Goal: Use online tool/utility: Utilize a website feature to perform a specific function

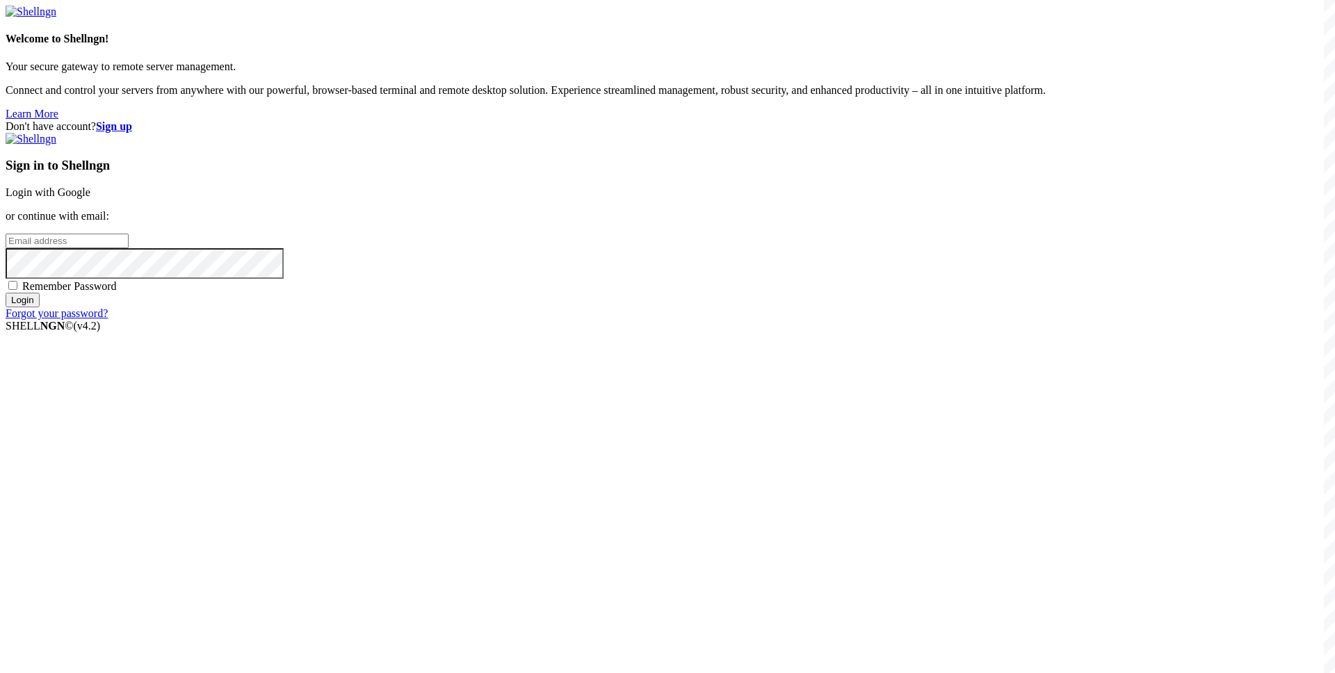
click at [129, 248] on input "email" at bounding box center [67, 241] width 123 height 15
type input "[EMAIL_ADDRESS][DOMAIN_NAME]"
click at [786, 320] on div "Sign in to Shellngn Login with Google or continue with email: [EMAIL_ADDRESS][D…" at bounding box center [668, 226] width 1324 height 187
click at [117, 292] on span "Remember Password" at bounding box center [69, 286] width 95 height 12
click at [17, 290] on input "Remember Password" at bounding box center [12, 285] width 9 height 9
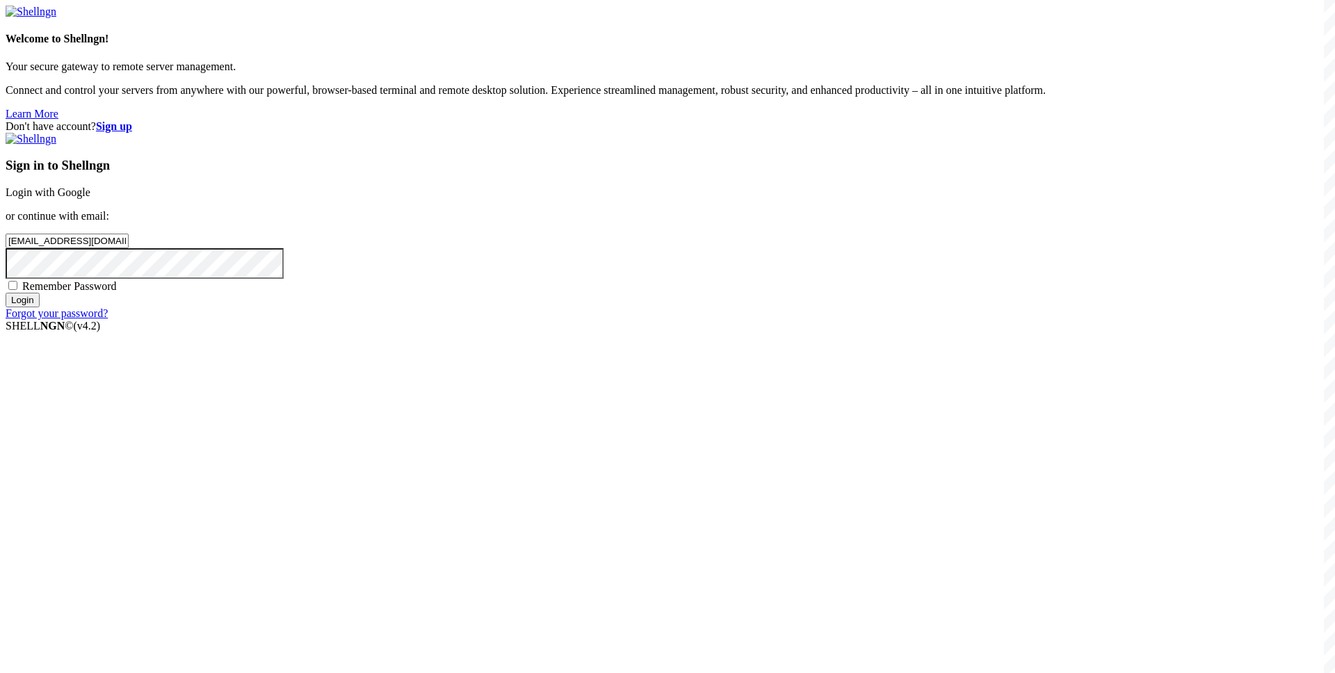
checkbox input "true"
click at [40, 307] on input "Login" at bounding box center [23, 300] width 34 height 15
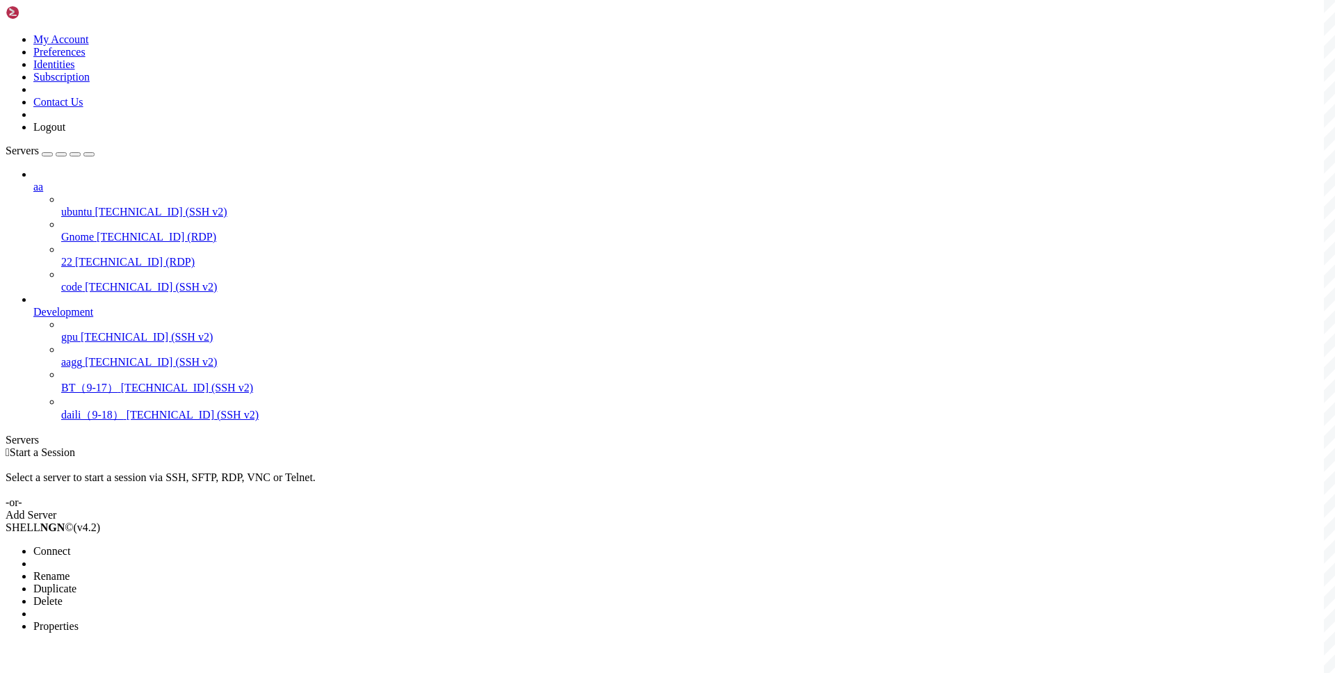
click at [70, 545] on span "Connect" at bounding box center [51, 551] width 37 height 12
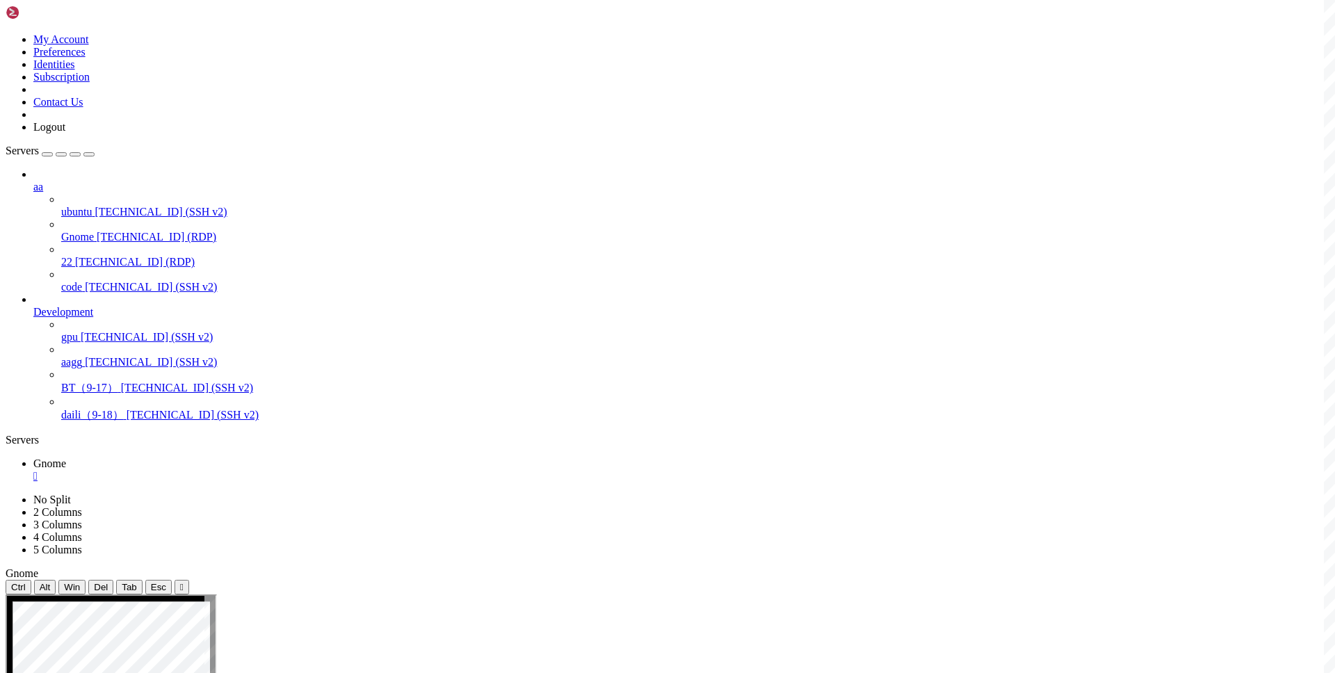
click at [243, 470] on div "" at bounding box center [681, 476] width 1296 height 13
